Goal: Information Seeking & Learning: Learn about a topic

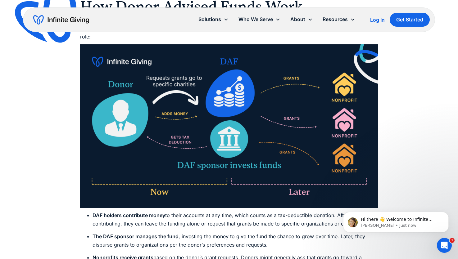
scroll to position [1308, 0]
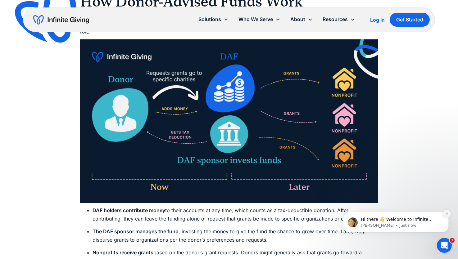
click at [449, 211] on button "Dismiss notification" at bounding box center [446, 214] width 8 height 8
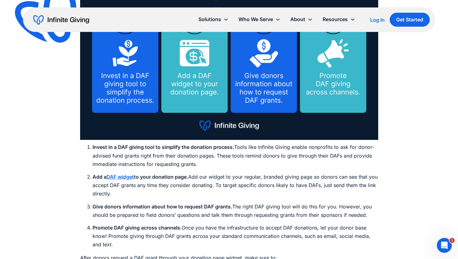
scroll to position [2400, 0]
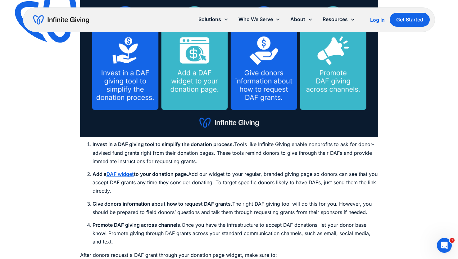
click at [121, 171] on strong "DAF widget" at bounding box center [119, 174] width 27 height 6
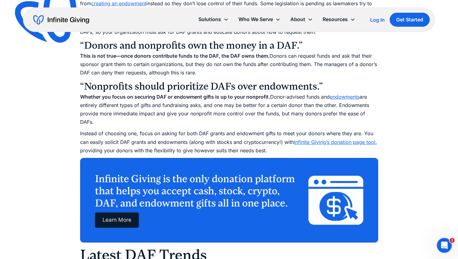
scroll to position [1702, 0]
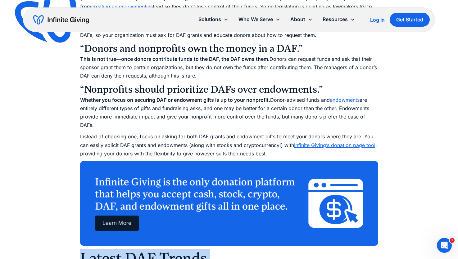
drag, startPoint x: 378, startPoint y: 185, endPoint x: 61, endPoint y: 80, distance: 334.2
click at [61, 80] on div "Ultimate Guides What Are Donor-Advised Funds? DAF Guide for Nonprofits Donor-ad…" at bounding box center [229, 145] width 458 height 3695
copy div "Latest DAF Trends The DAF landscape is ever-changing, but the last few years ha…"
